Goal: Transaction & Acquisition: Purchase product/service

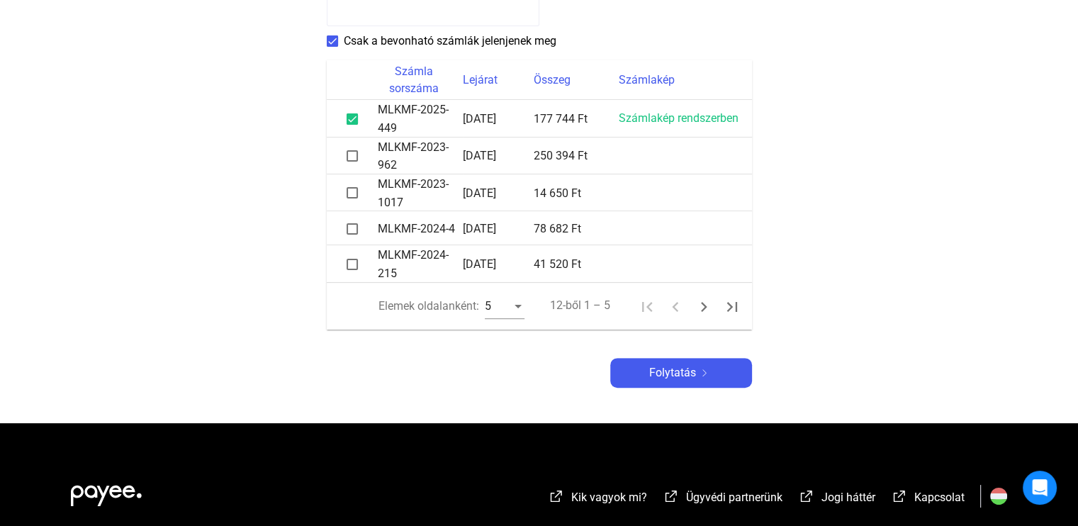
scroll to position [425, 0]
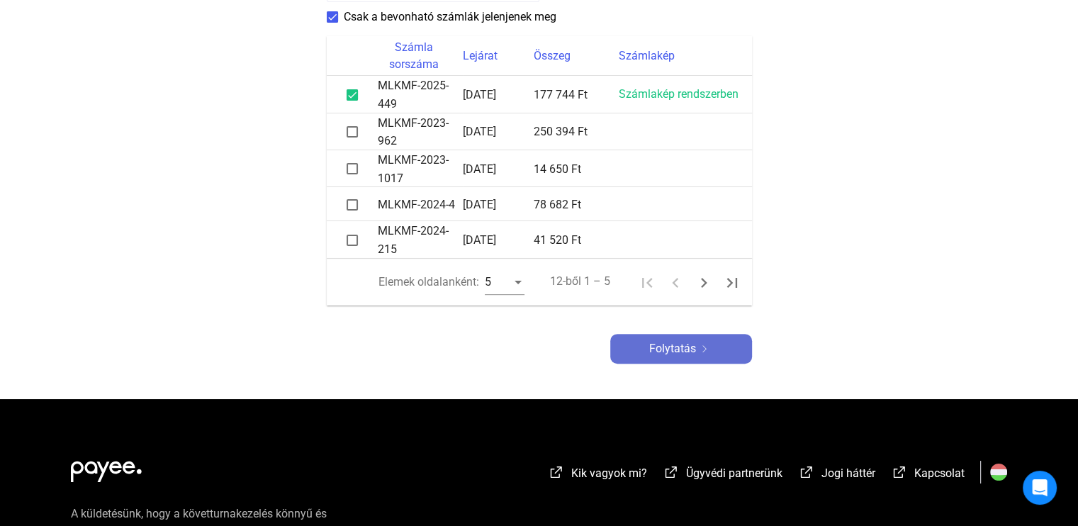
click at [700, 354] on div "Folytatás" at bounding box center [680, 348] width 133 height 17
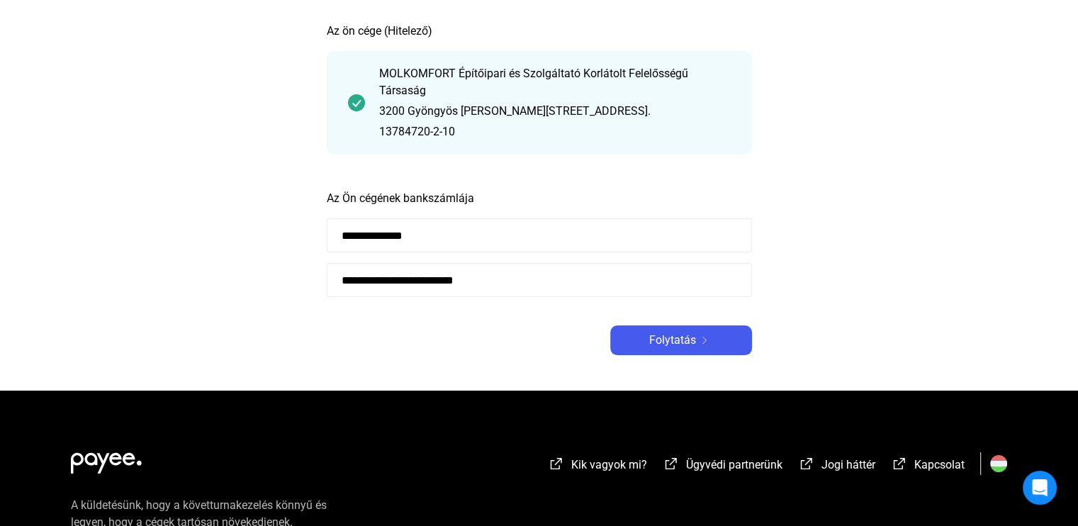
scroll to position [71, 0]
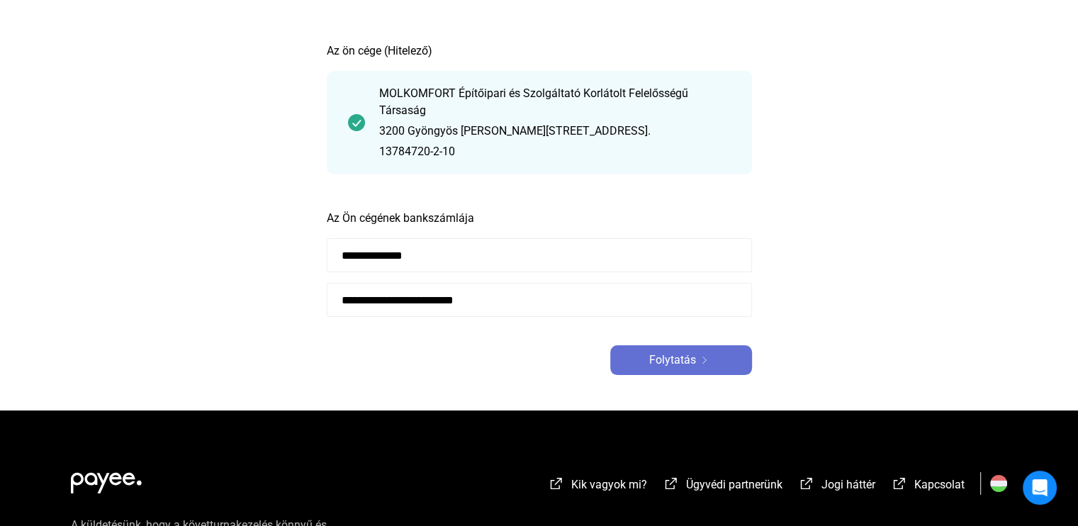
click at [679, 362] on font "Folytatás" at bounding box center [672, 359] width 47 height 13
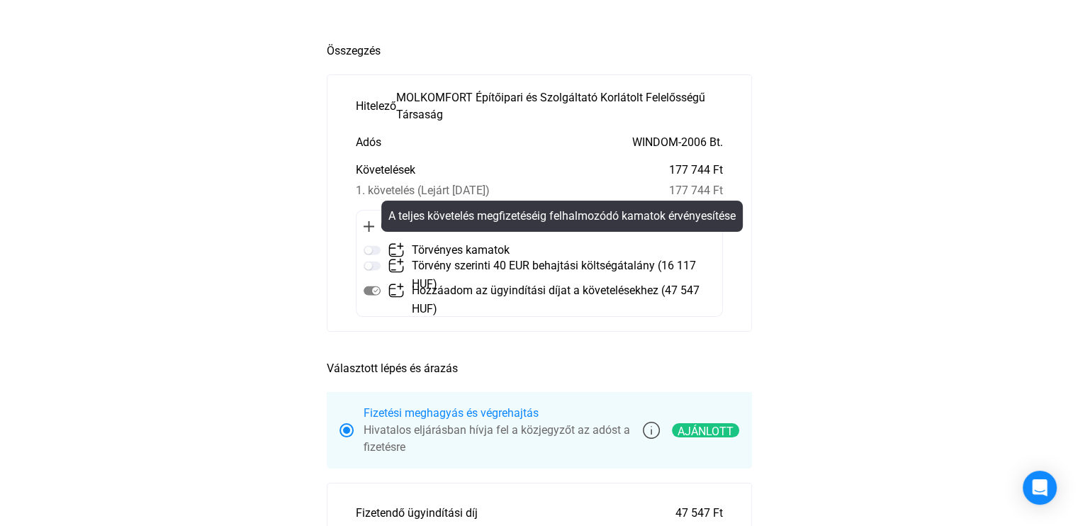
click at [374, 248] on img at bounding box center [372, 250] width 17 height 17
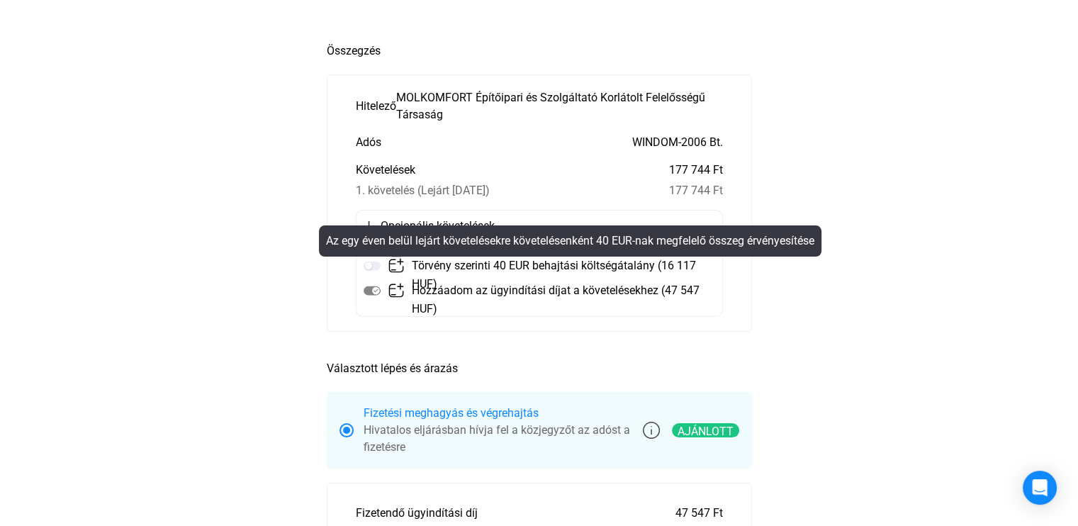
click at [373, 264] on mat-tooltip-component "Az egy éven belül lejárt követelésekre követelésenként 40 EUR-nak megfelelő öss…" at bounding box center [570, 240] width 522 height 51
click at [371, 263] on mat-tooltip-component "Az egy éven belül lejárt követelésekre követelésenként 40 EUR-nak megfelelő öss…" at bounding box center [570, 240] width 522 height 51
click at [369, 263] on mat-tooltip-component "Az egy éven belül lejárt követelésekre követelésenként 40 EUR-nak megfelelő öss…" at bounding box center [570, 240] width 522 height 51
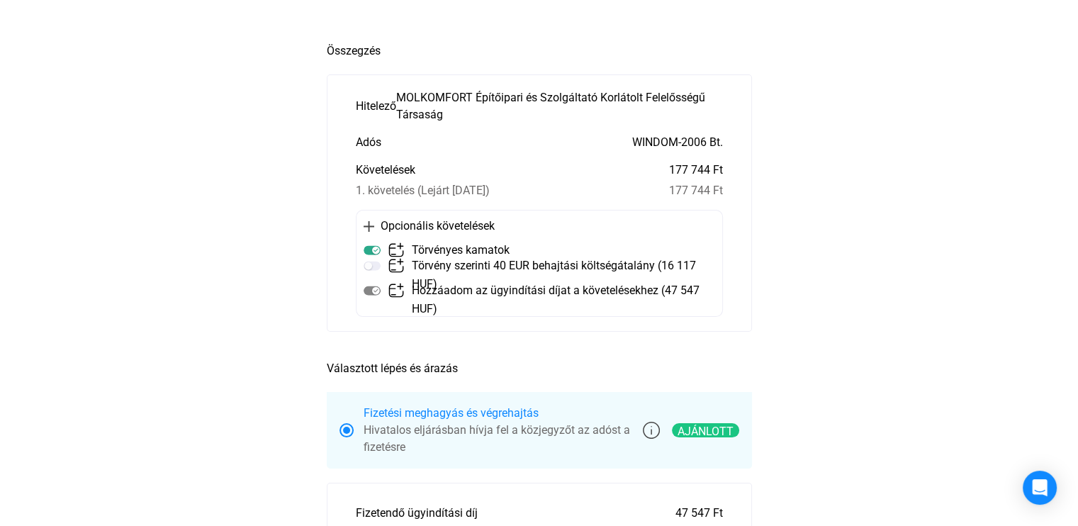
click at [853, 291] on main "Automatikusan mentve Összegzés Hitelező MOLKOMFORT Építőipari és Szolgáltató Ko…" at bounding box center [539, 515] width 1078 height 961
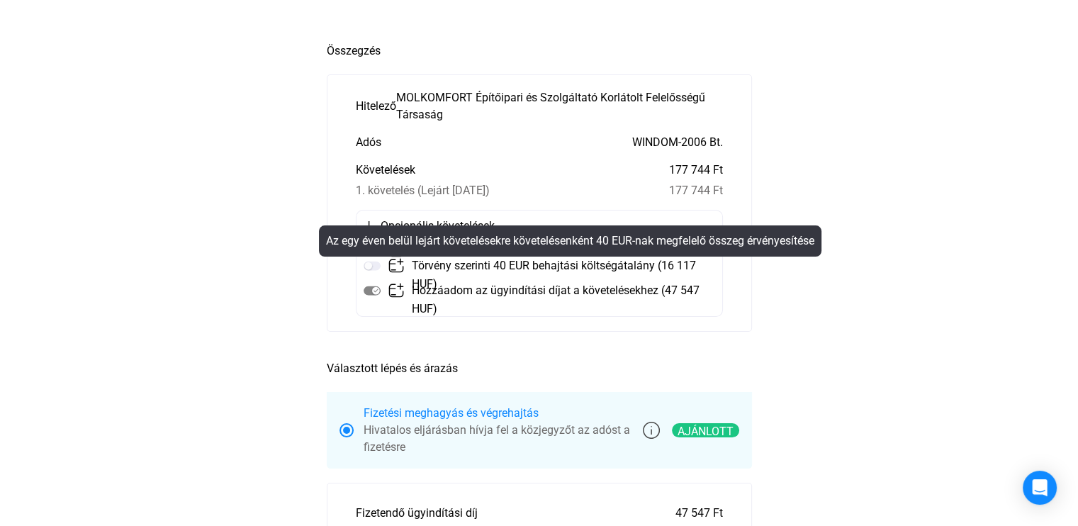
click at [369, 264] on mat-tooltip-component "Az egy éven belül lejárt követelésekre követelésenként 40 EUR-nak megfelelő öss…" at bounding box center [570, 240] width 522 height 51
click at [368, 265] on mat-tooltip-component "Az egy éven belül lejárt követelésekre követelésenként 40 EUR-nak megfelelő öss…" at bounding box center [570, 240] width 522 height 51
click at [369, 265] on mat-tooltip-component "Az egy éven belül lejárt követelésekre követelésenként 40 EUR-nak megfelelő öss…" at bounding box center [570, 240] width 522 height 51
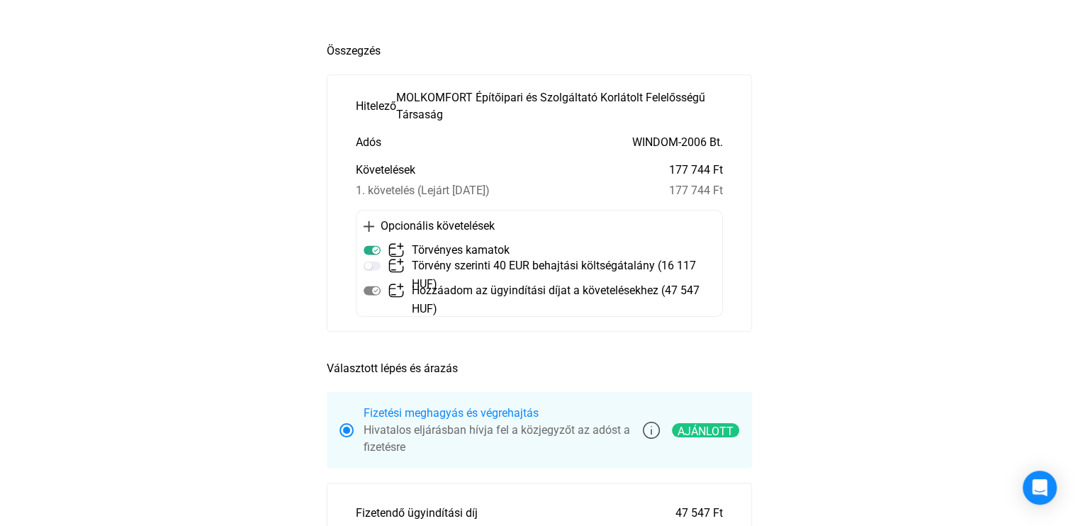
click at [918, 300] on main "Automatikusan mentve Összegzés Hitelező MOLKOMFORT Építőipari és Szolgáltató Ko…" at bounding box center [539, 515] width 1078 height 961
drag, startPoint x: 893, startPoint y: 331, endPoint x: 358, endPoint y: 274, distance: 538.2
click at [893, 330] on main "Automatikusan mentve Összegzés Hitelező MOLKOMFORT Építőipari és Szolgáltató Ko…" at bounding box center [539, 515] width 1078 height 961
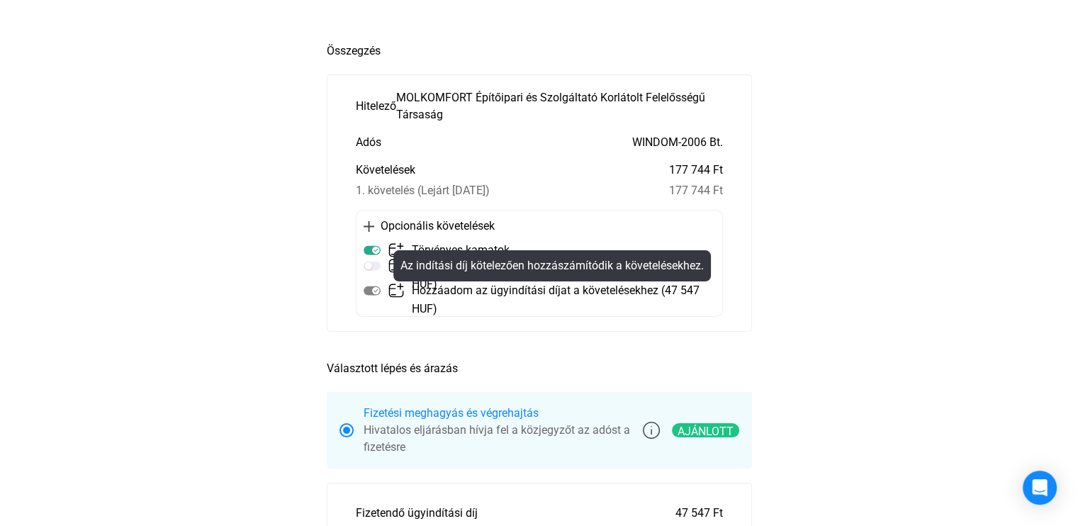
click at [371, 291] on img at bounding box center [372, 290] width 17 height 17
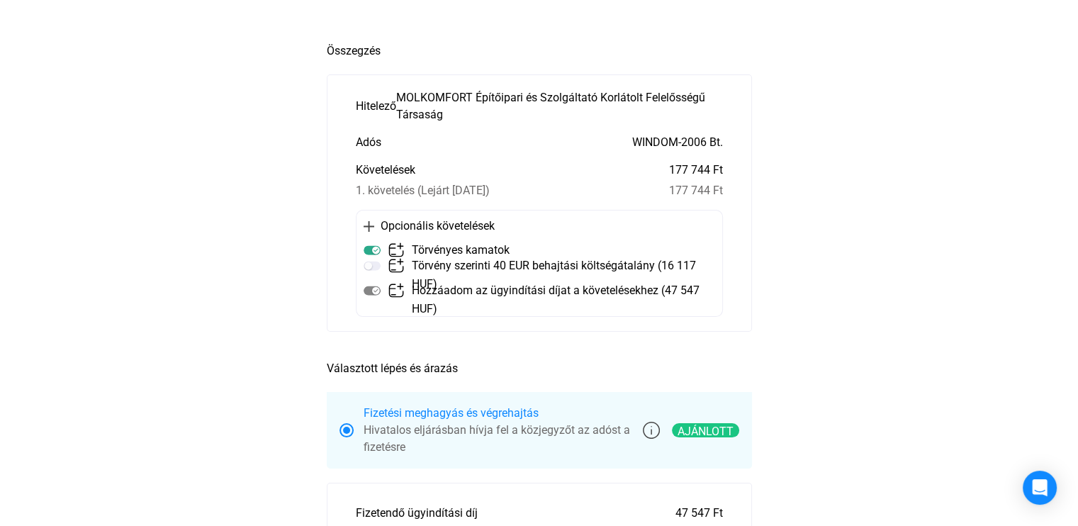
click at [877, 299] on main "Automatikusan mentve Összegzés Hitelező MOLKOMFORT Építőipari és Szolgáltató Ko…" at bounding box center [539, 515] width 1078 height 961
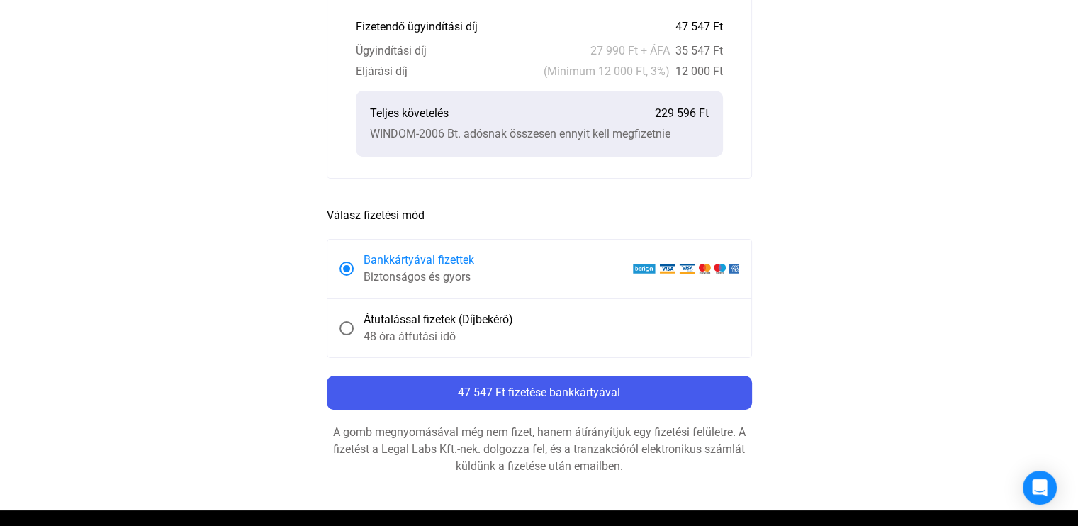
scroll to position [638, 0]
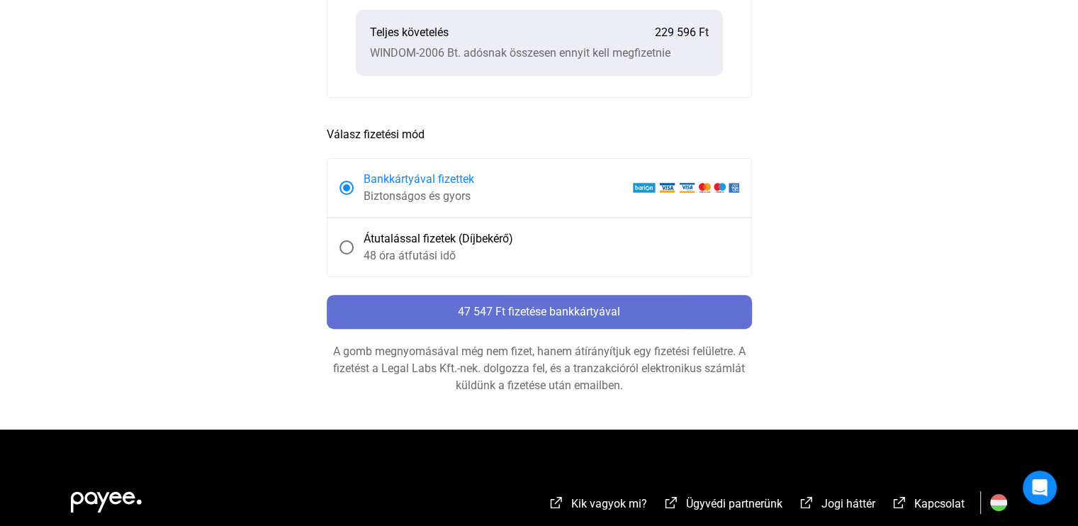
drag, startPoint x: 585, startPoint y: 308, endPoint x: 1088, endPoint y: 266, distance: 504.2
click at [587, 308] on font "47 547 Ft fizetése bankkártyával" at bounding box center [539, 311] width 162 height 13
